Goal: Information Seeking & Learning: Learn about a topic

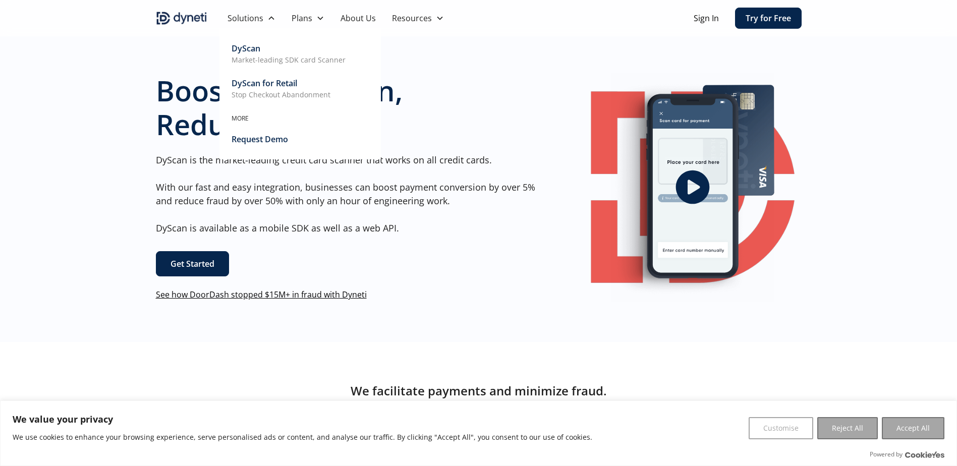
click at [301, 87] on div "DyScan for Retail Stop Checkout Abandonment" at bounding box center [281, 88] width 99 height 23
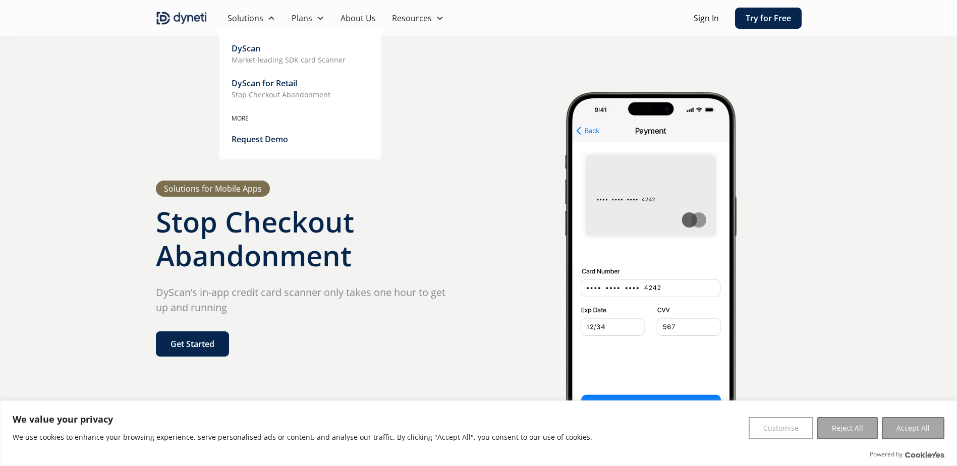
click at [257, 55] on p "Market-leading SDK card Scanner" at bounding box center [289, 60] width 114 height 11
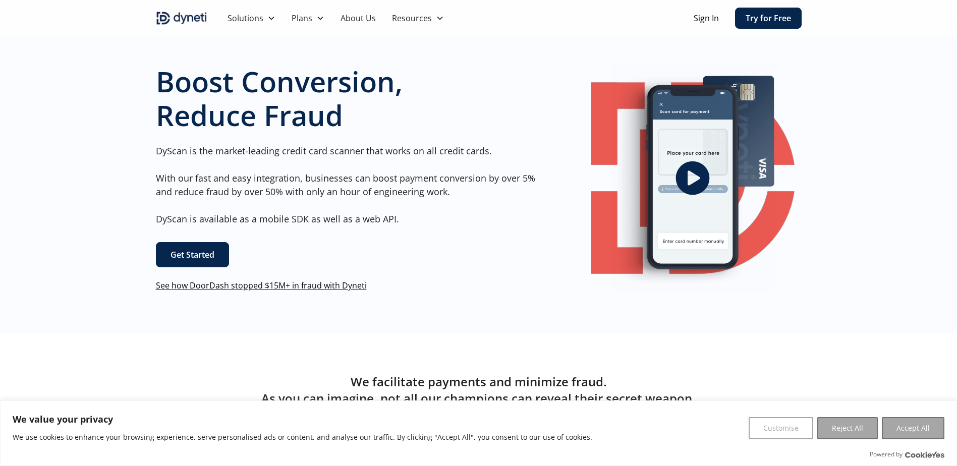
scroll to position [10, 0]
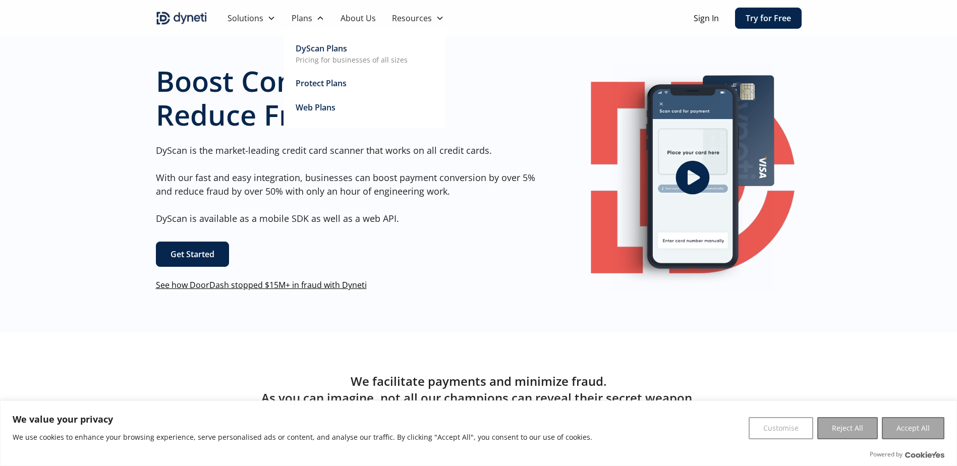
click at [320, 104] on div "Web Plans" at bounding box center [316, 107] width 40 height 12
